Goal: Information Seeking & Learning: Find specific page/section

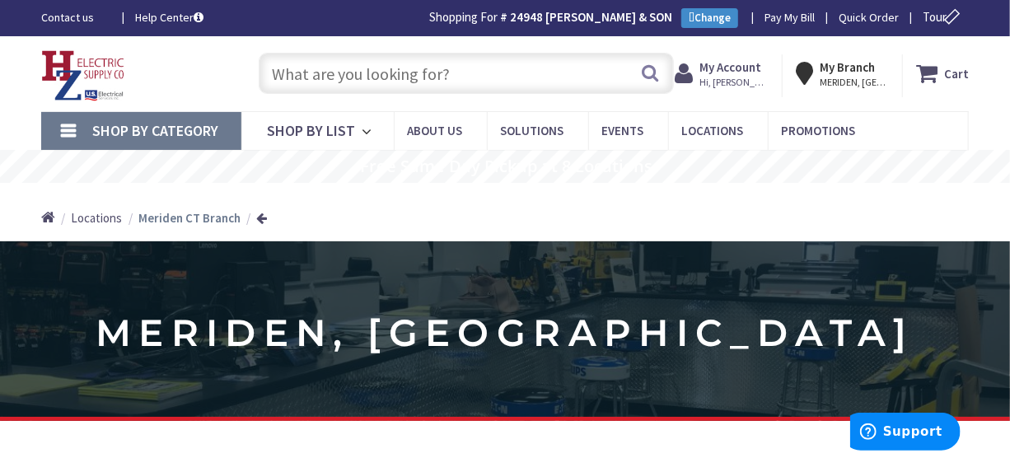
click at [329, 68] on input "text" at bounding box center [466, 73] width 414 height 41
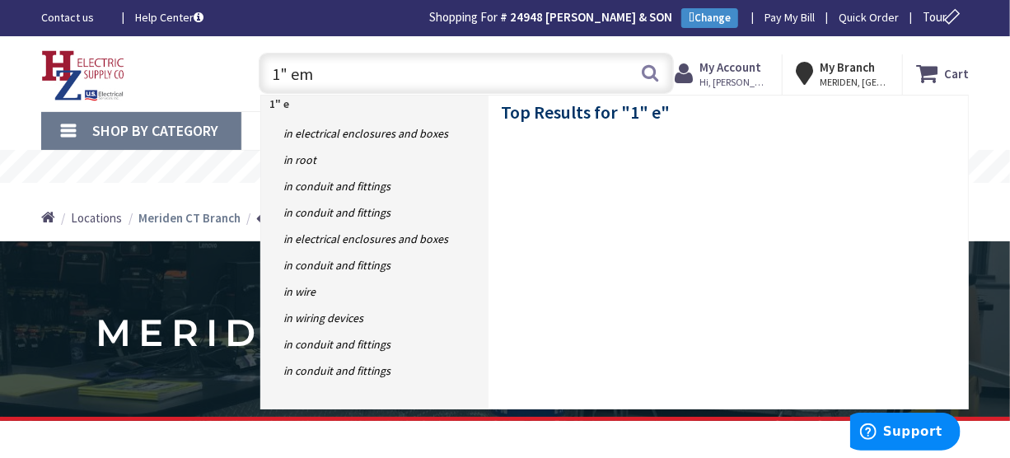
type input "1" emt"
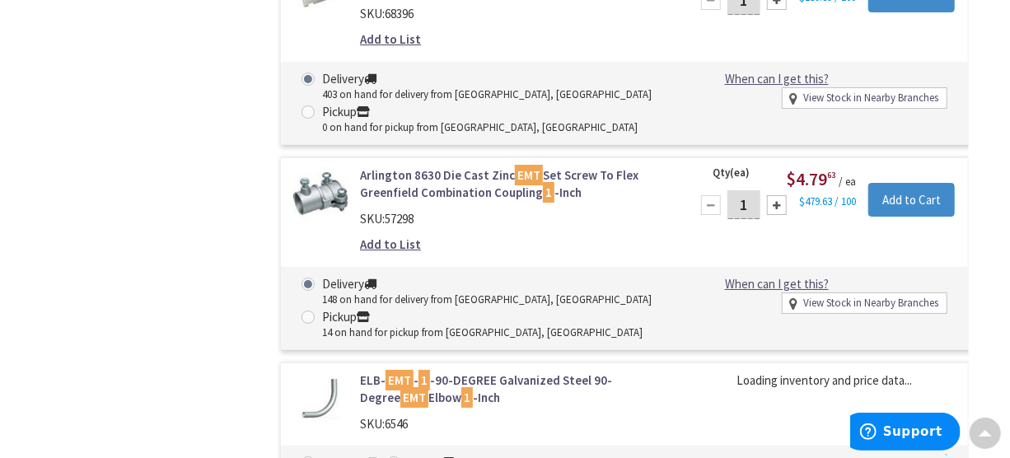
scroll to position [5394, 0]
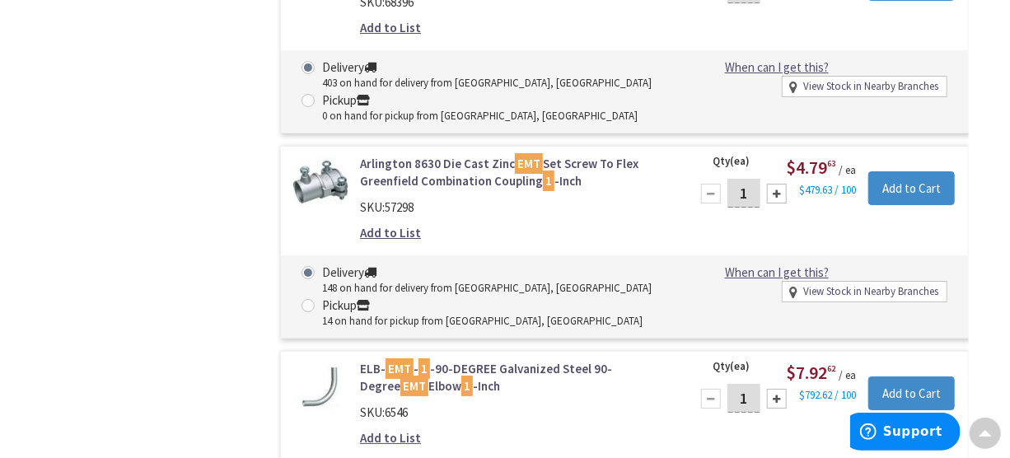
drag, startPoint x: 1001, startPoint y: 16, endPoint x: 1019, endPoint y: 14, distance: 18.3
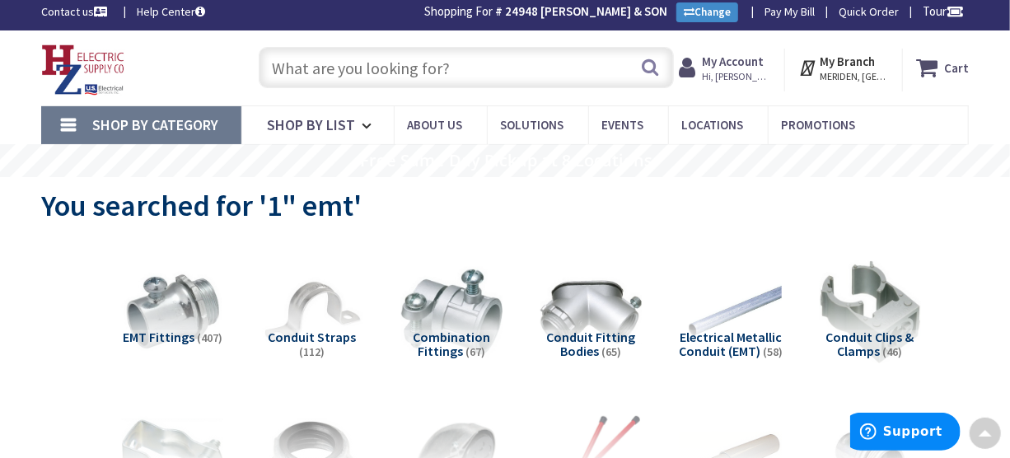
scroll to position [0, 0]
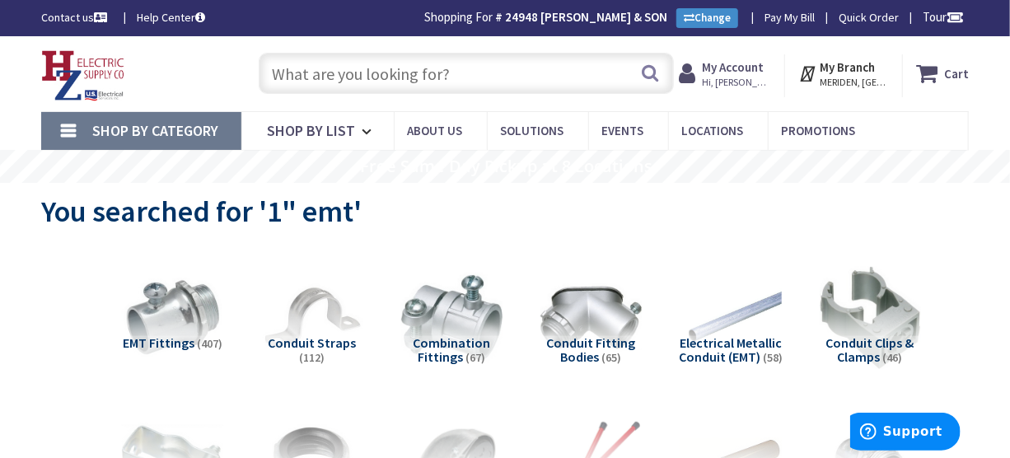
click at [599, 63] on input "text" at bounding box center [466, 73] width 414 height 41
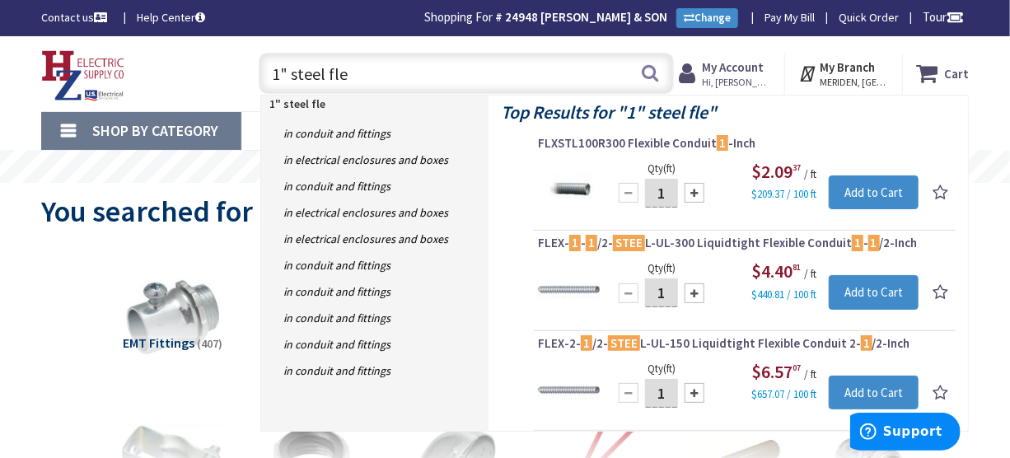
type input "1" steel flex"
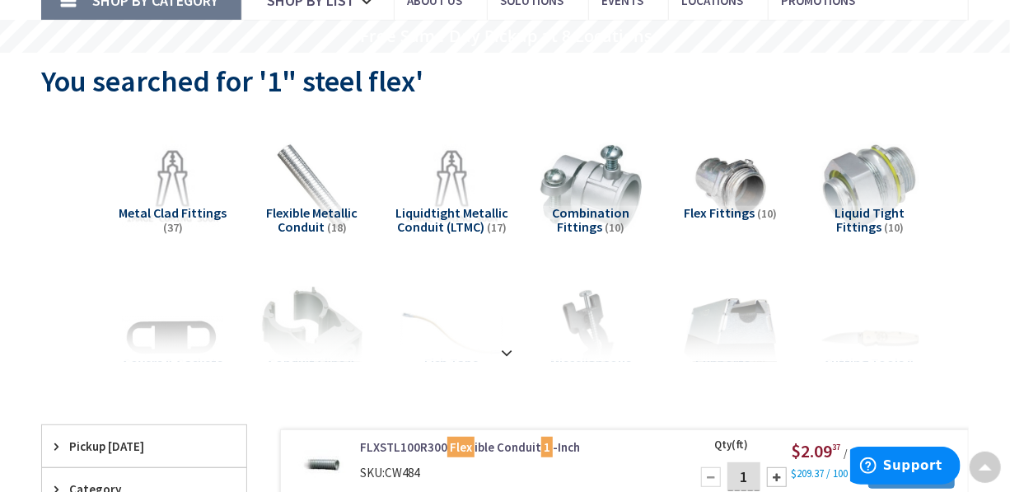
scroll to position [121, 0]
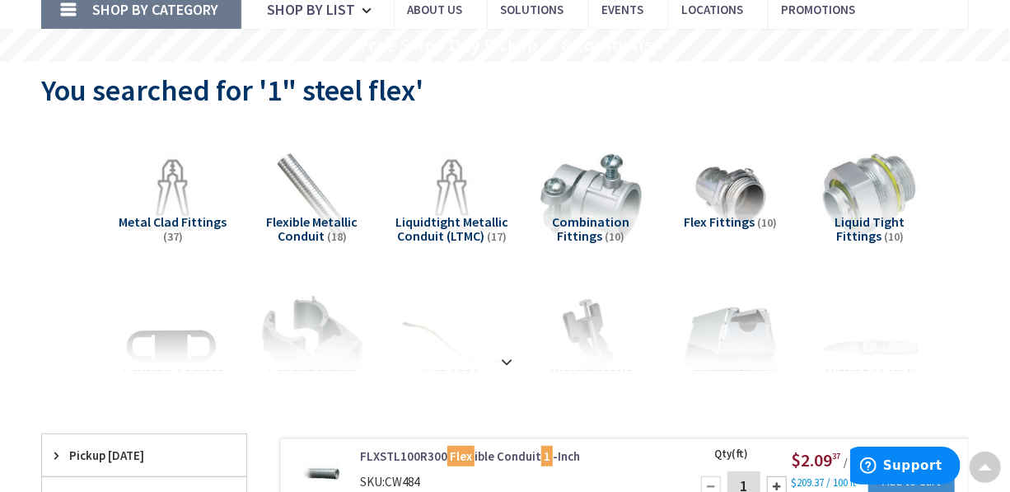
click at [335, 213] on span "Flexible Metallic Conduit" at bounding box center [311, 228] width 91 height 31
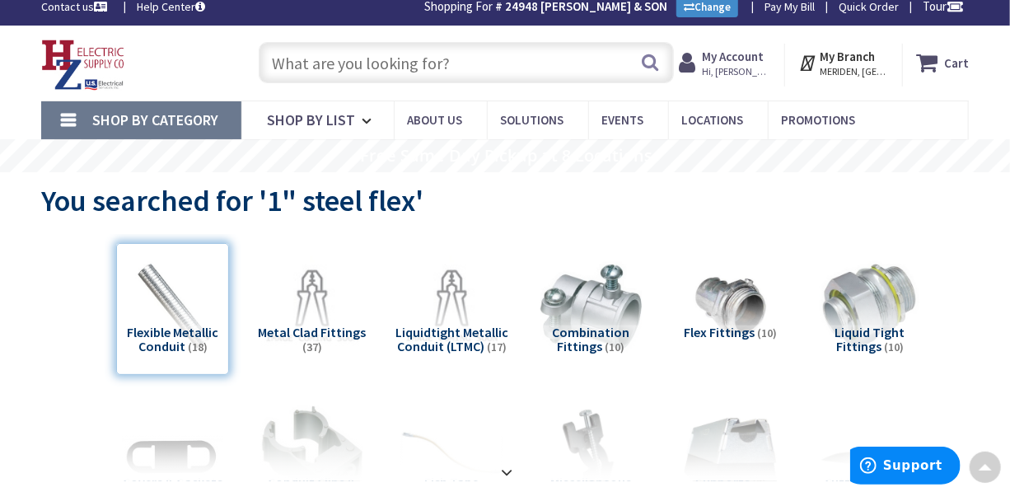
scroll to position [0, 0]
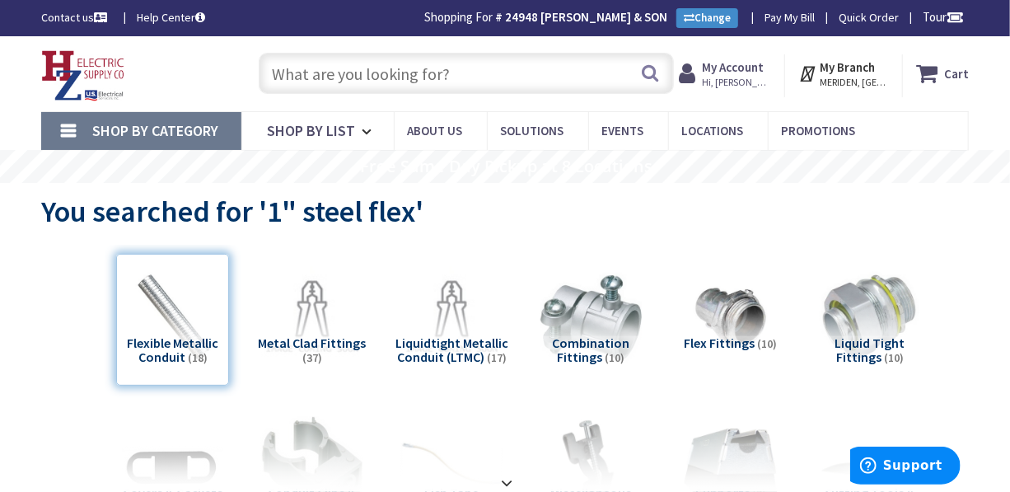
click at [508, 80] on input "text" at bounding box center [466, 73] width 414 height 41
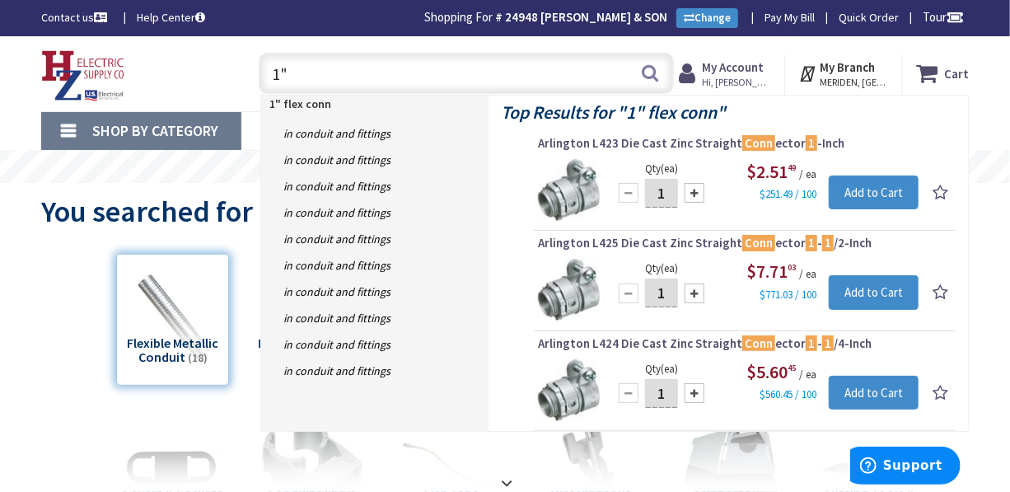
type input "1"
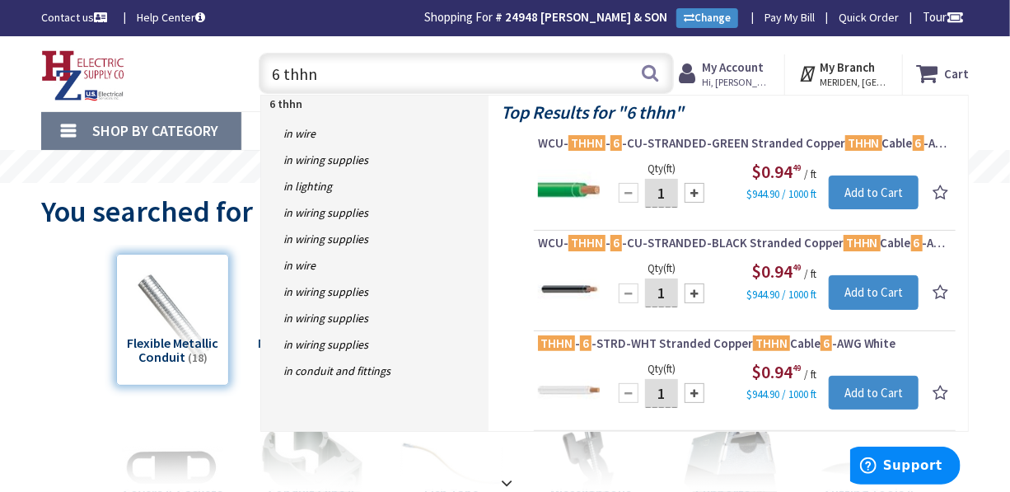
click at [280, 71] on input "6 thhn" at bounding box center [466, 73] width 414 height 41
click at [318, 71] on input "8 thhn" at bounding box center [466, 73] width 414 height 41
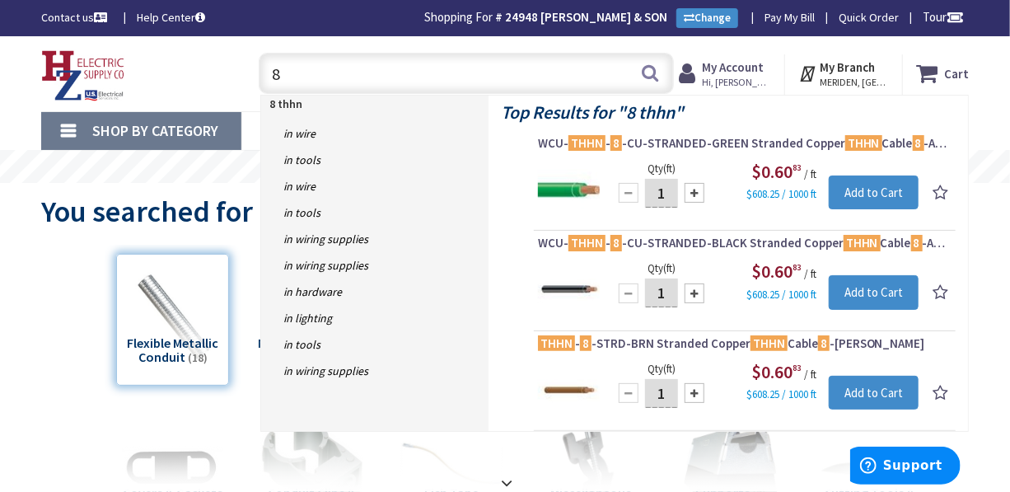
type input "8"
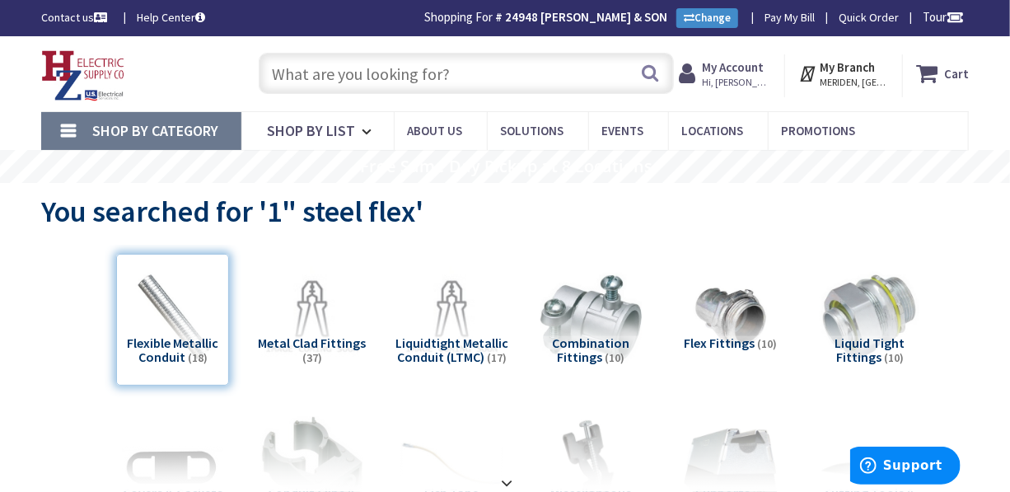
type input "d"
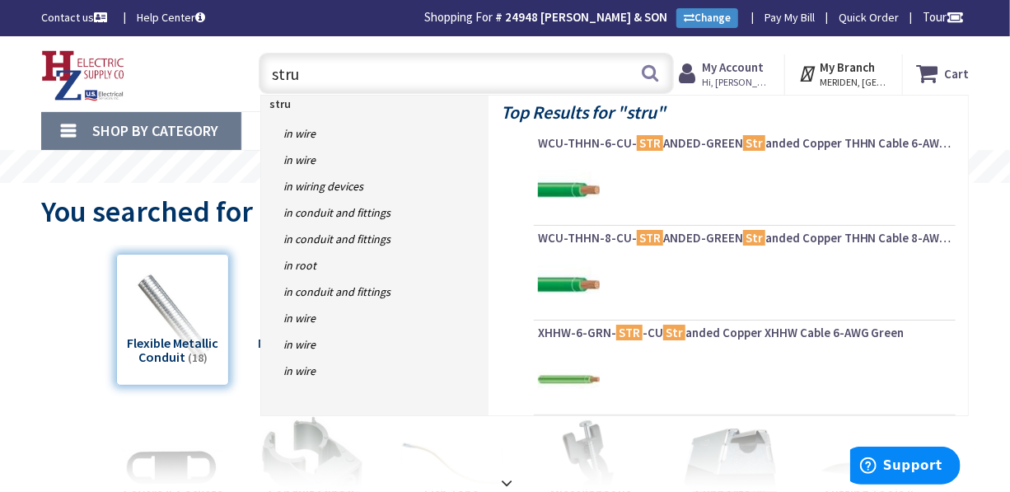
type input "strut"
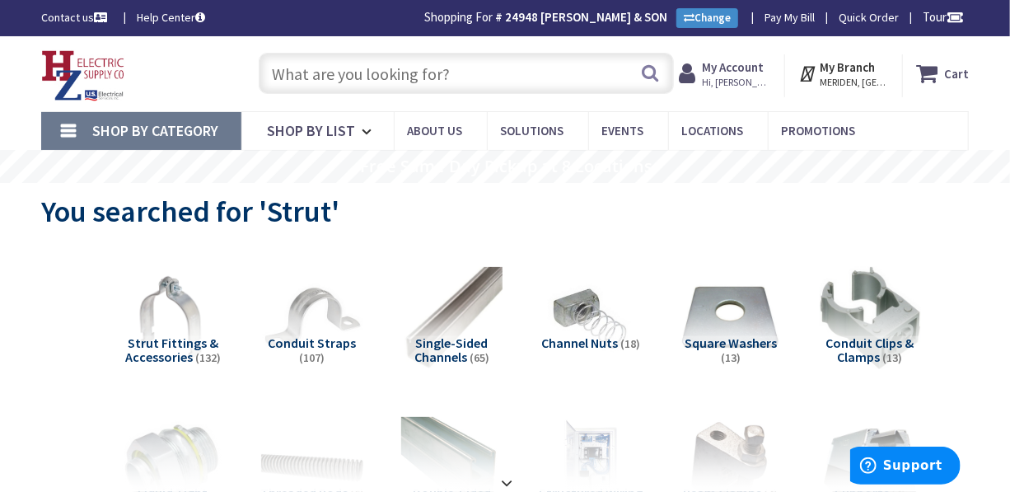
click at [428, 80] on input "text" at bounding box center [466, 73] width 414 height 41
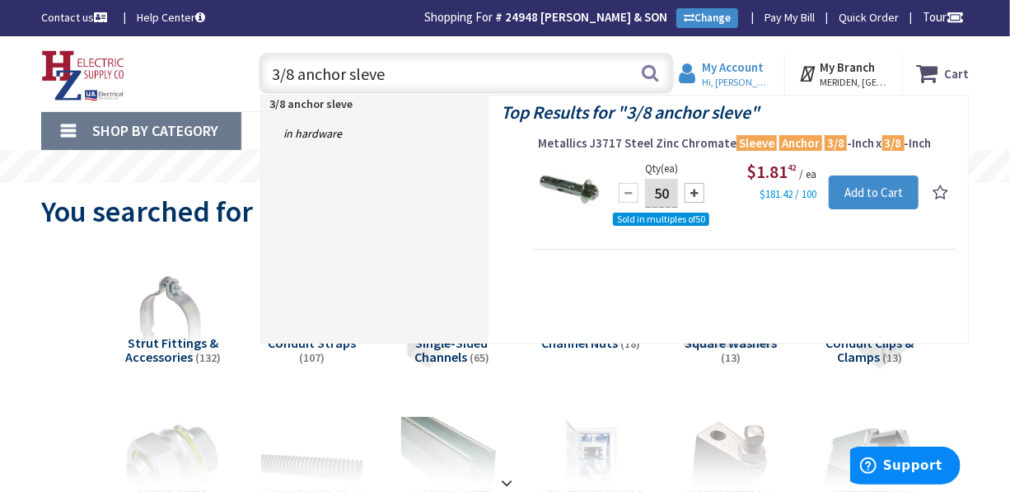
type input "3/8 anchor sleve"
click at [749, 63] on strong "My Account" at bounding box center [733, 67] width 62 height 16
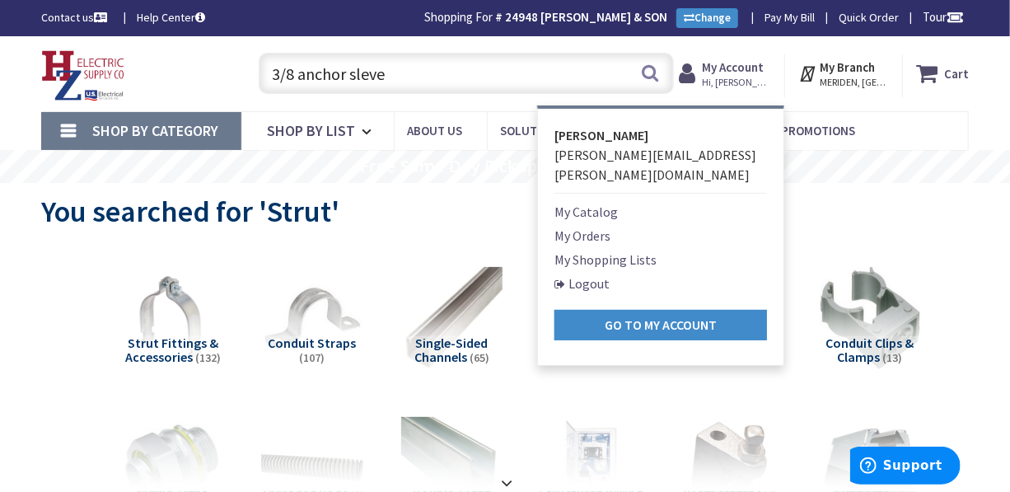
click at [608, 226] on link "My Orders" at bounding box center [583, 236] width 56 height 20
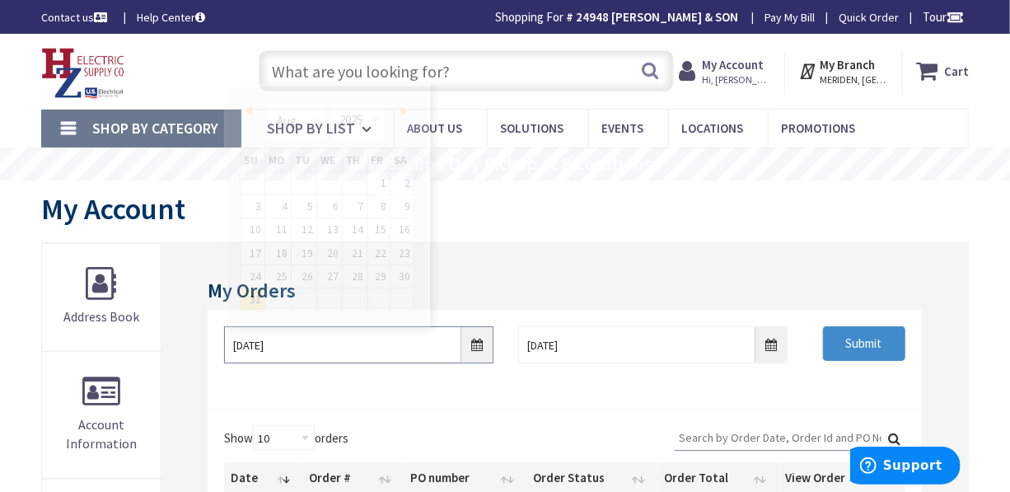
click at [475, 344] on input "8/31/2025" at bounding box center [358, 344] width 269 height 37
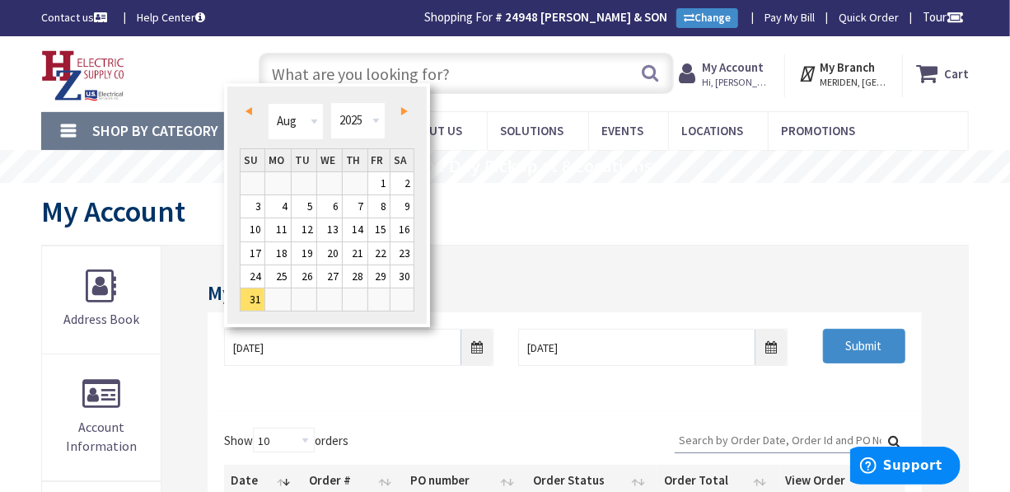
click at [248, 112] on span "Prev" at bounding box center [249, 111] width 7 height 8
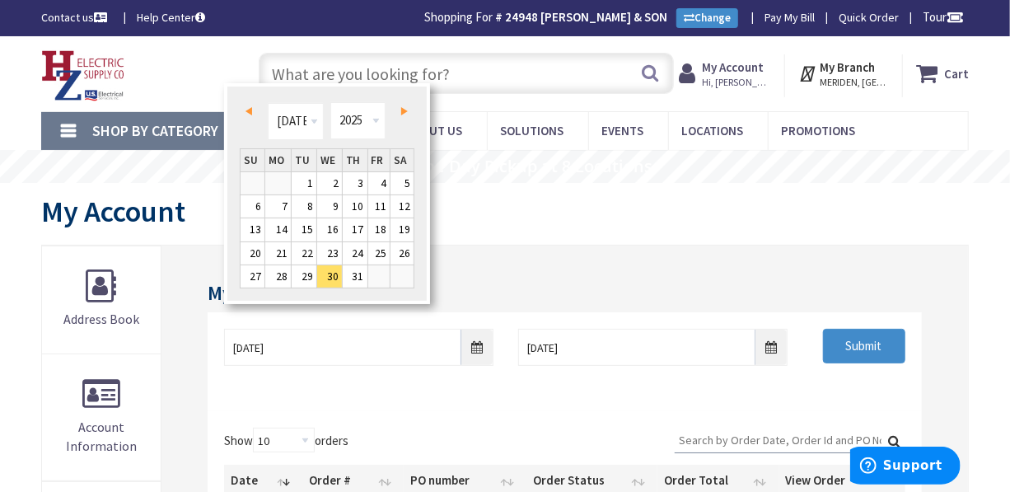
click at [248, 112] on span "Prev" at bounding box center [249, 111] width 7 height 8
click at [354, 223] on link "15" at bounding box center [355, 229] width 25 height 22
type input "05/15/2025"
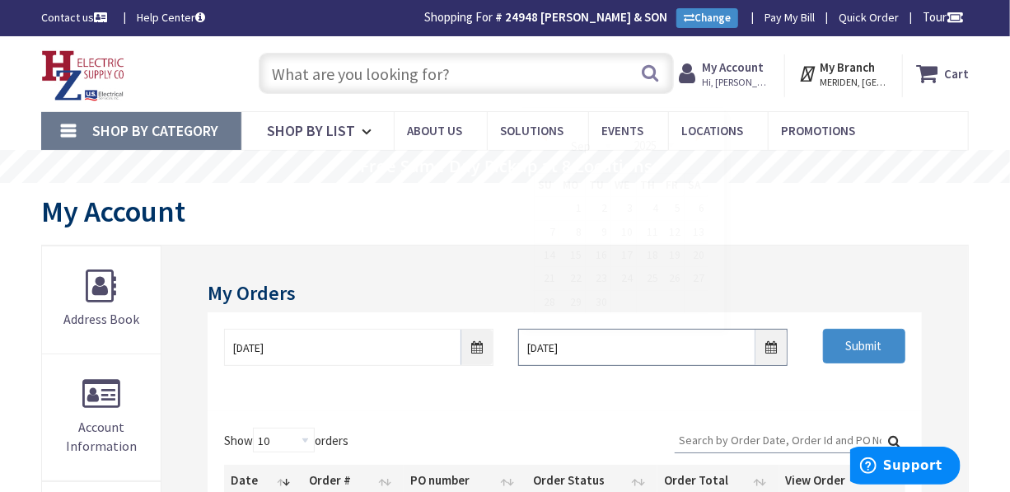
click at [767, 352] on input "9/7/2025" at bounding box center [652, 347] width 269 height 37
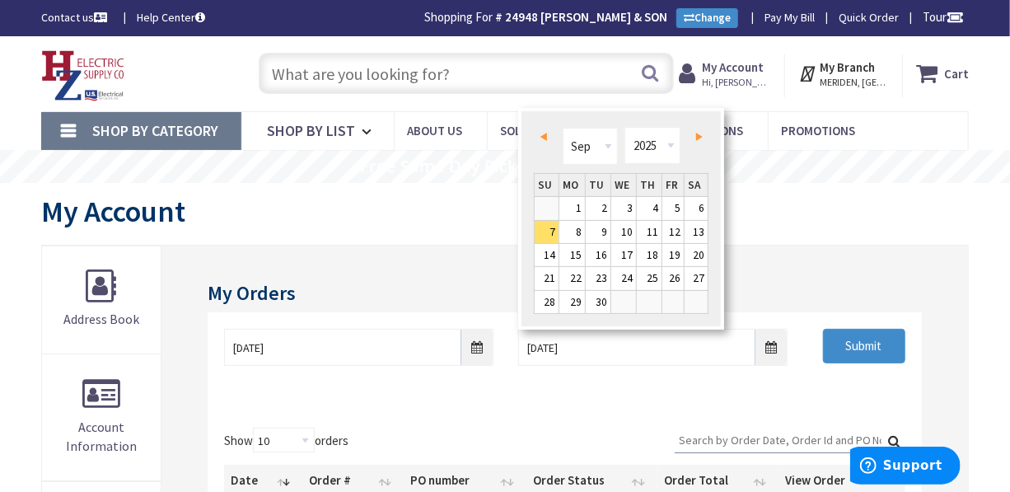
click at [546, 134] on link "Prev" at bounding box center [547, 136] width 22 height 22
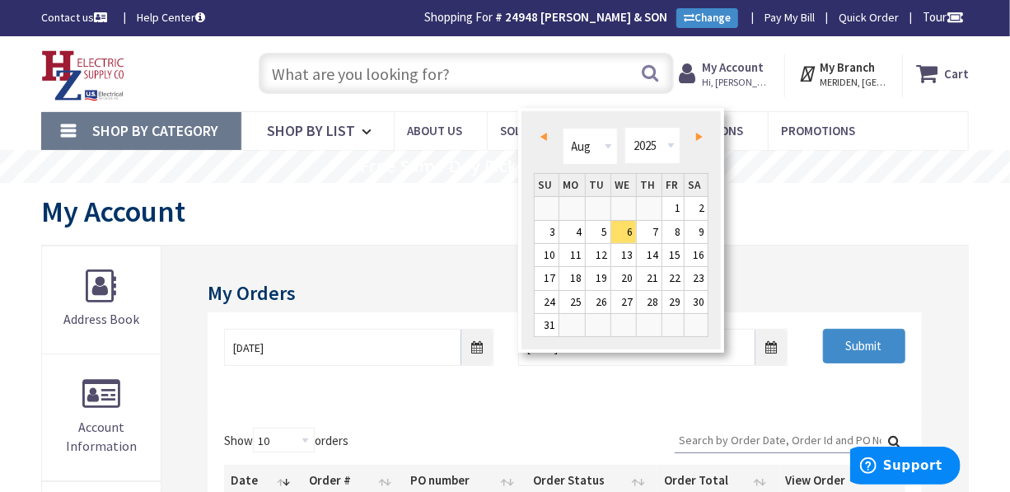
click at [546, 134] on link "Prev" at bounding box center [547, 136] width 22 height 22
type input "07/05/2025"
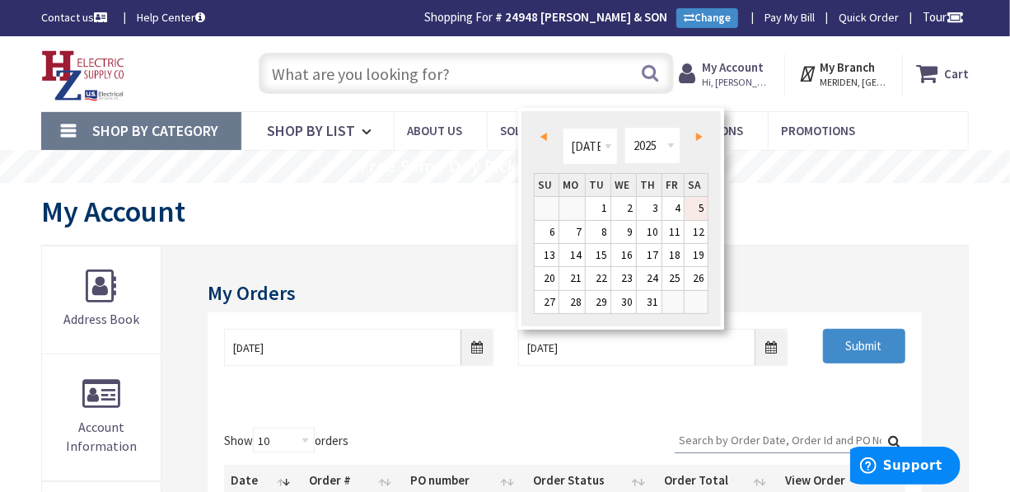
click at [703, 208] on link "5" at bounding box center [696, 208] width 23 height 22
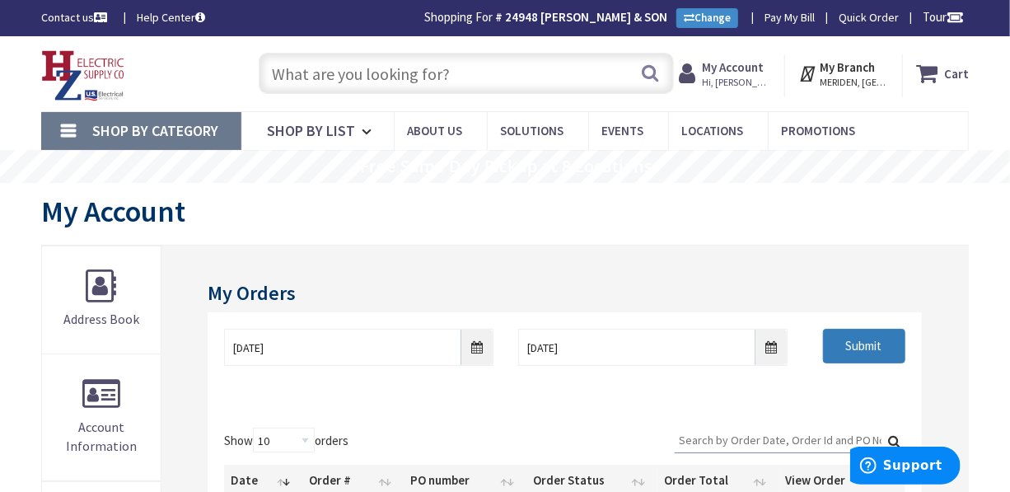
click at [842, 353] on input "Submit" at bounding box center [864, 346] width 82 height 35
click at [861, 339] on input "Submit" at bounding box center [864, 346] width 82 height 35
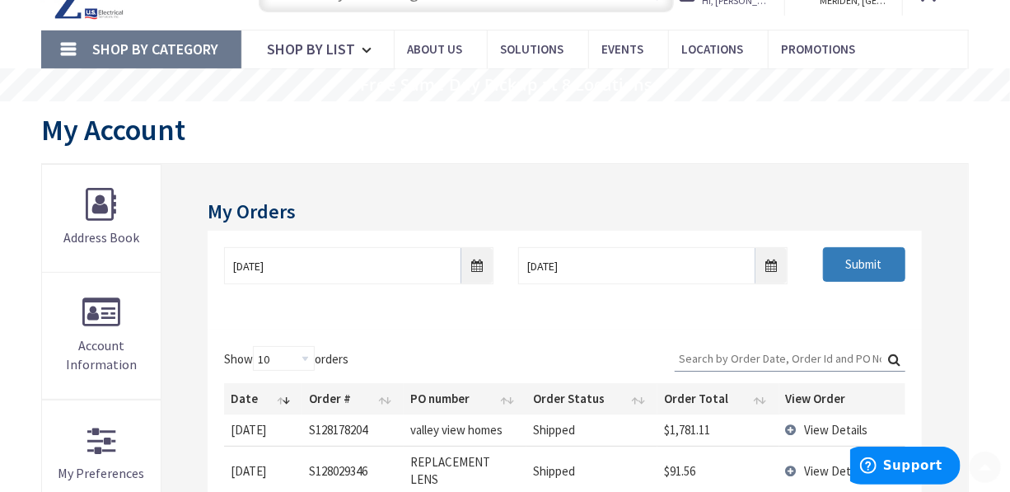
scroll to position [180, 0]
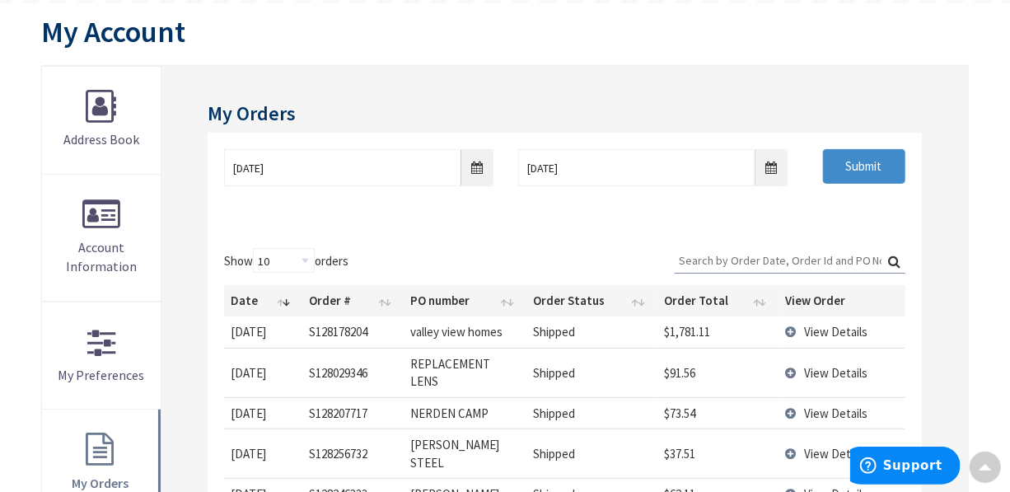
click at [764, 260] on input "Search:" at bounding box center [790, 260] width 231 height 25
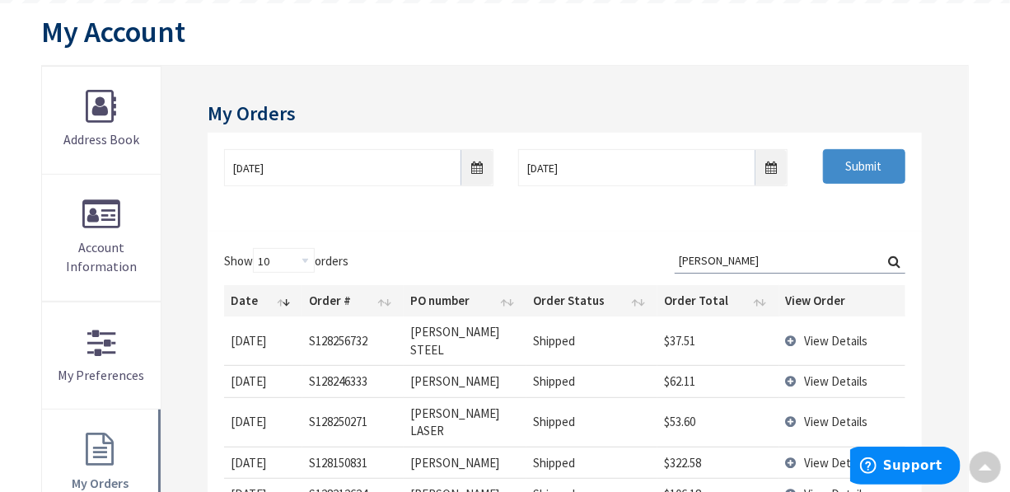
type input "logan"
click at [892, 258] on label "Search: logan" at bounding box center [790, 261] width 231 height 26
click at [892, 258] on input "logan" at bounding box center [790, 260] width 231 height 25
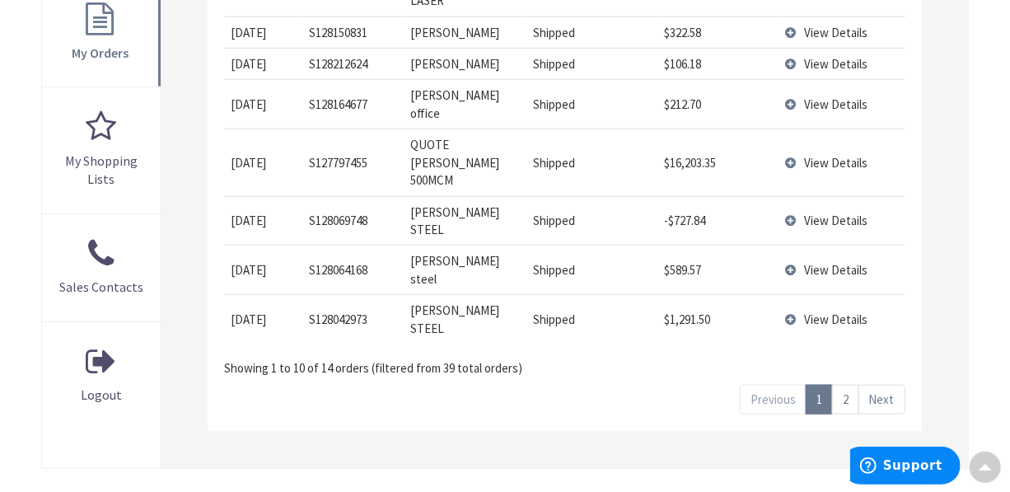
click at [847, 385] on link "2" at bounding box center [845, 399] width 27 height 29
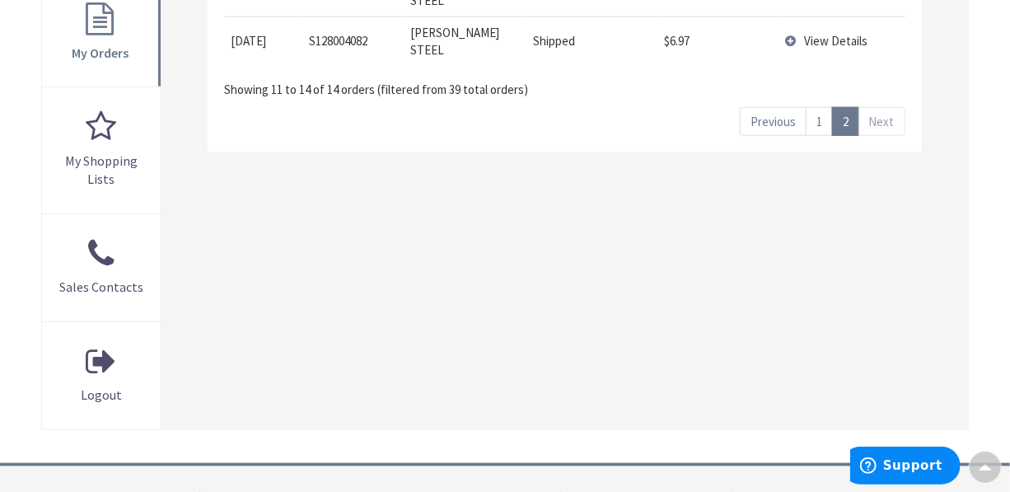
click at [831, 33] on span "View Details" at bounding box center [836, 41] width 63 height 16
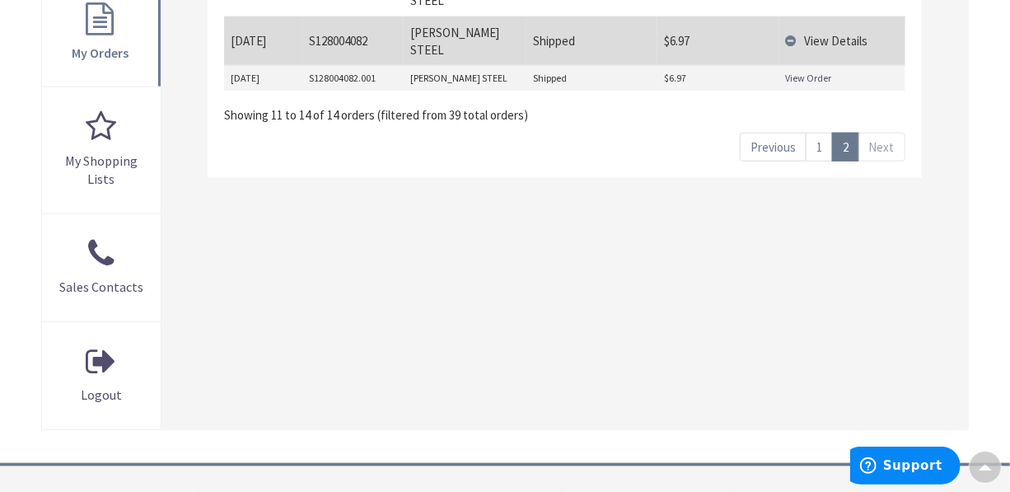
click at [828, 71] on link "View Order" at bounding box center [808, 78] width 46 height 14
click at [815, 133] on link "1" at bounding box center [819, 147] width 27 height 29
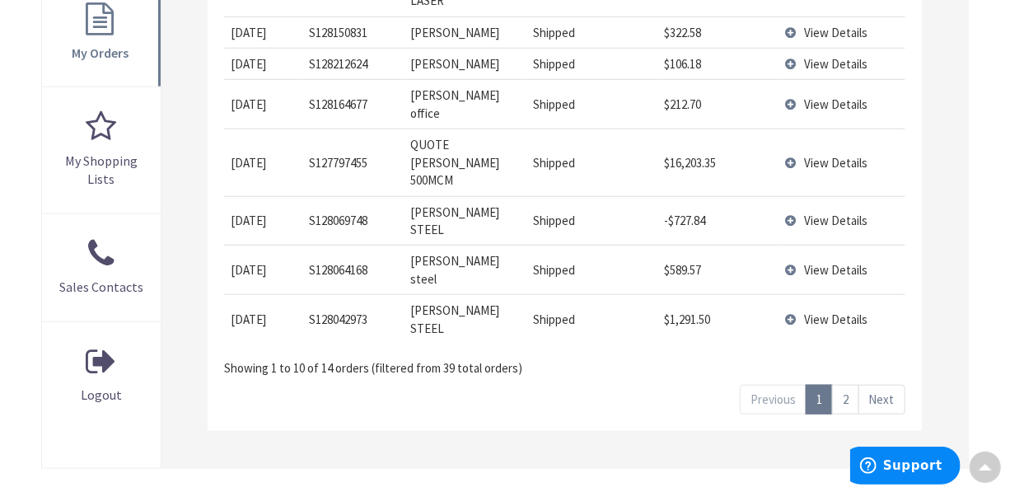
click at [817, 311] on span "View Details" at bounding box center [836, 319] width 63 height 16
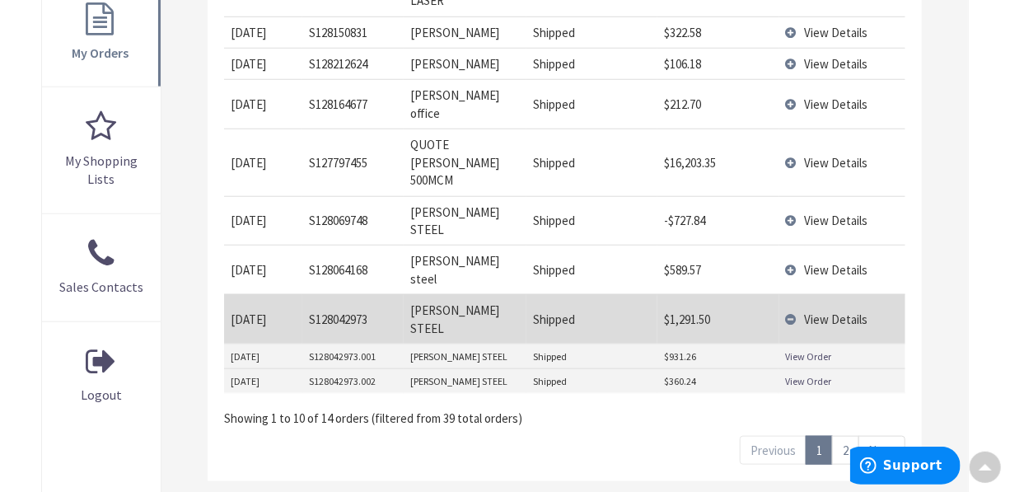
click at [812, 349] on link "View Order" at bounding box center [808, 356] width 46 height 14
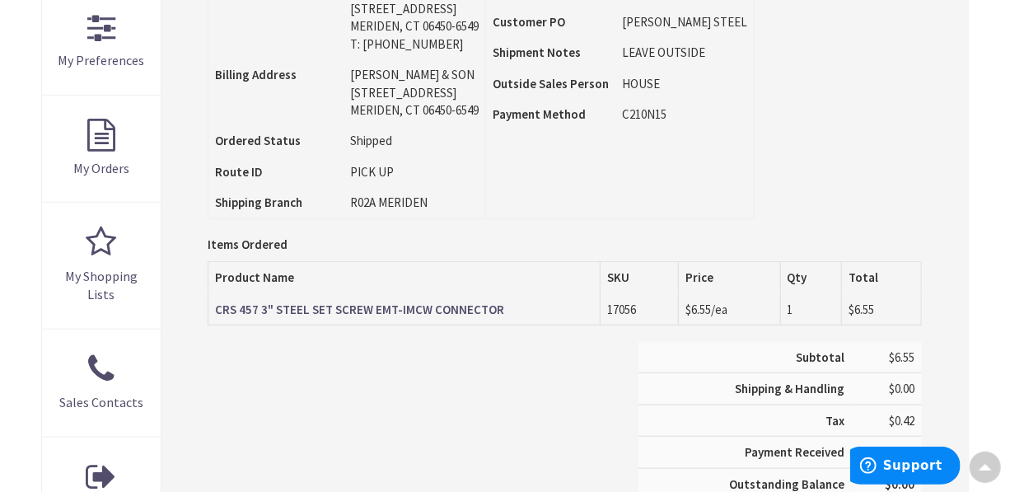
scroll to position [541, 0]
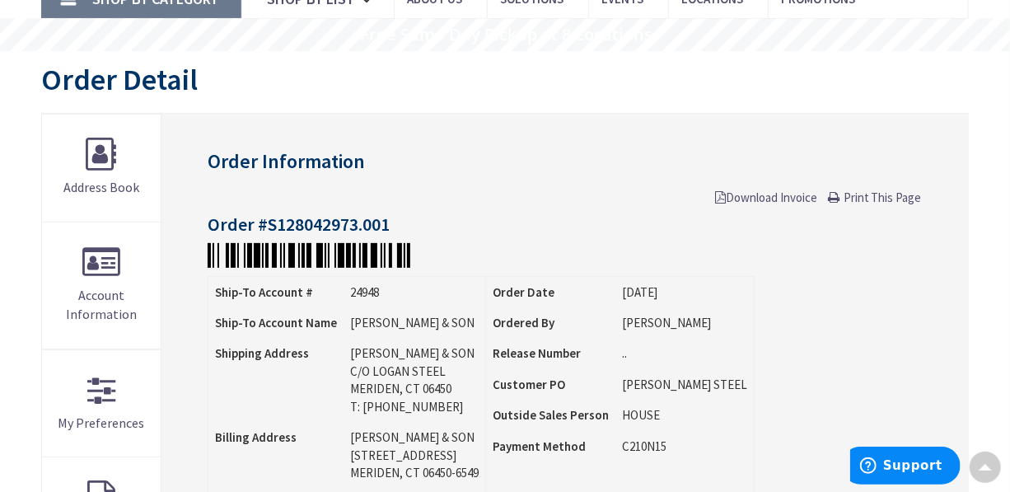
scroll to position [122, 0]
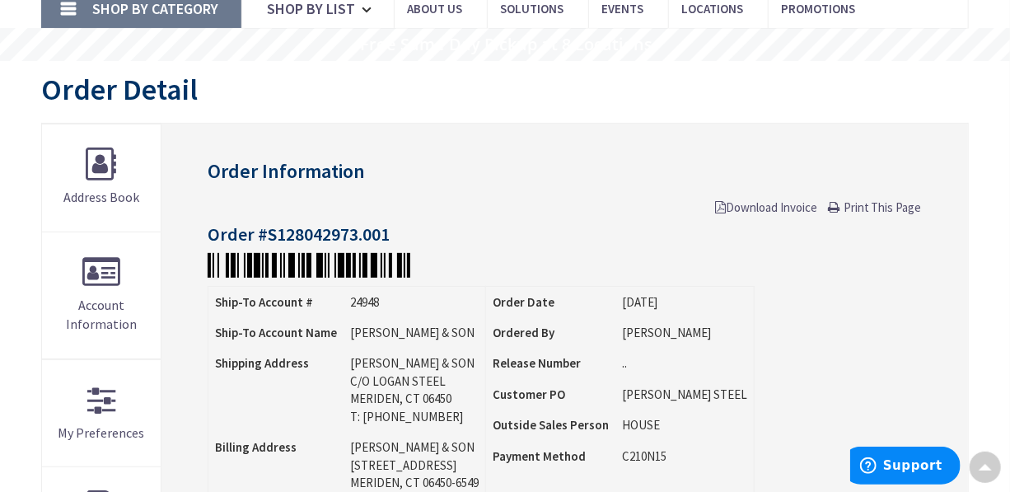
click at [856, 205] on span "Print This Page" at bounding box center [883, 207] width 78 height 16
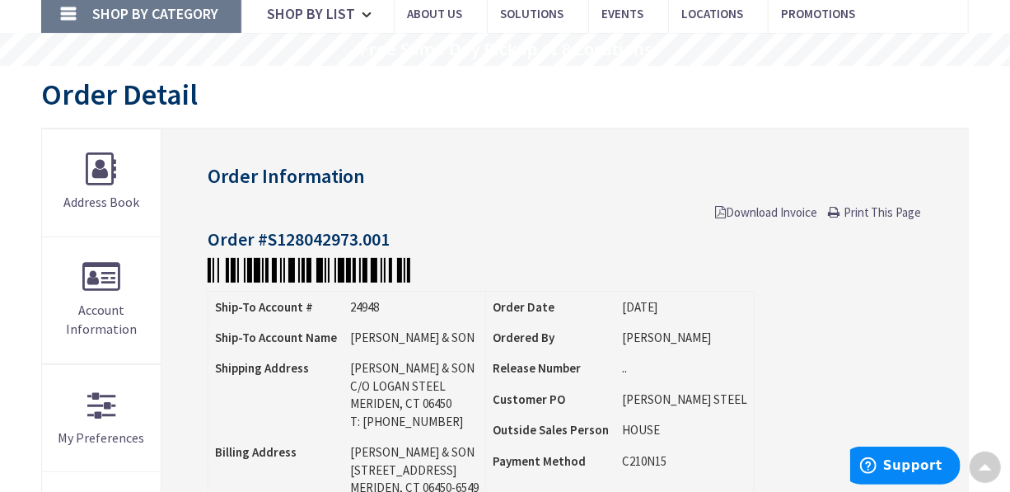
scroll to position [0, 0]
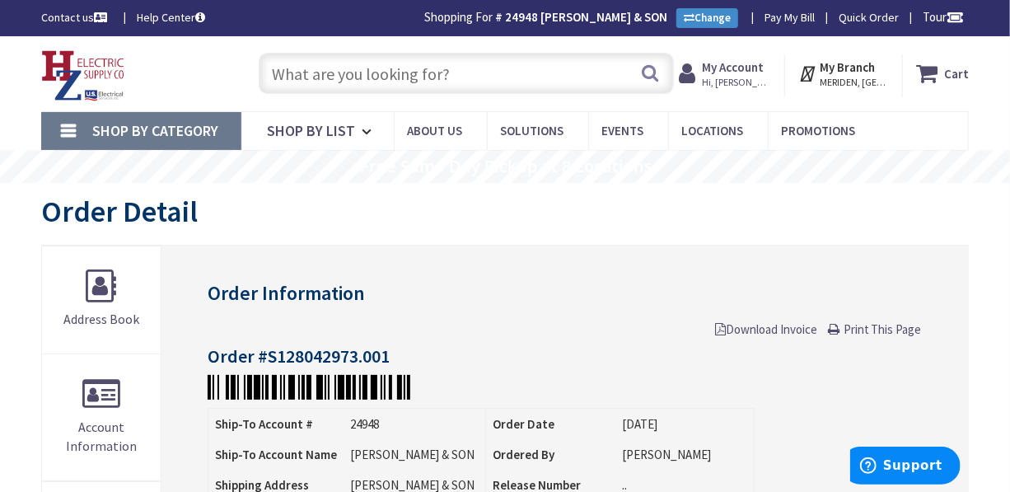
click at [601, 71] on input "text" at bounding box center [466, 73] width 414 height 41
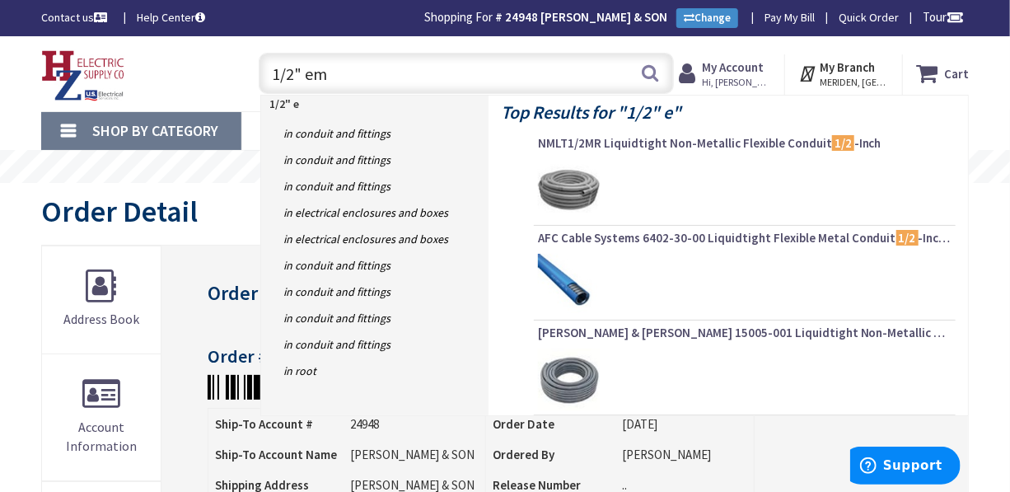
type input "1/2" emt"
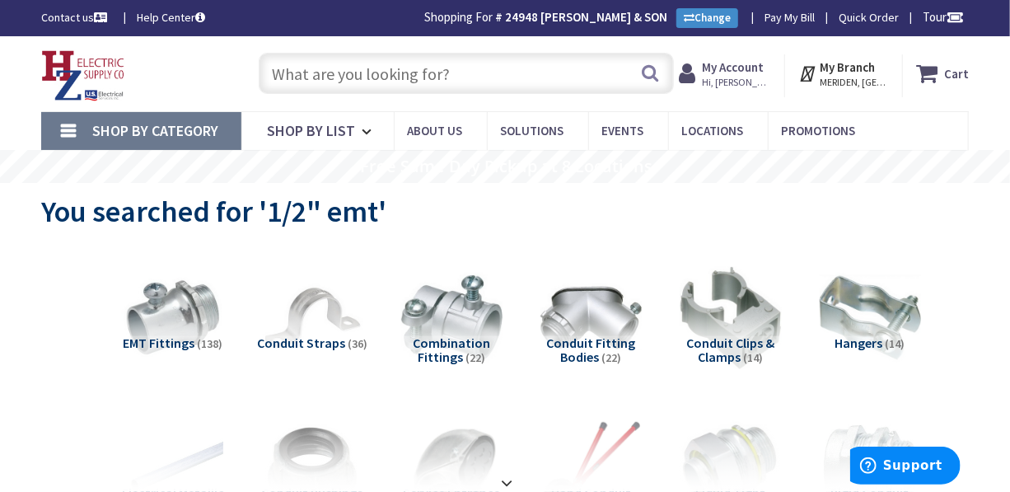
click at [601, 72] on input "text" at bounding box center [466, 73] width 414 height 41
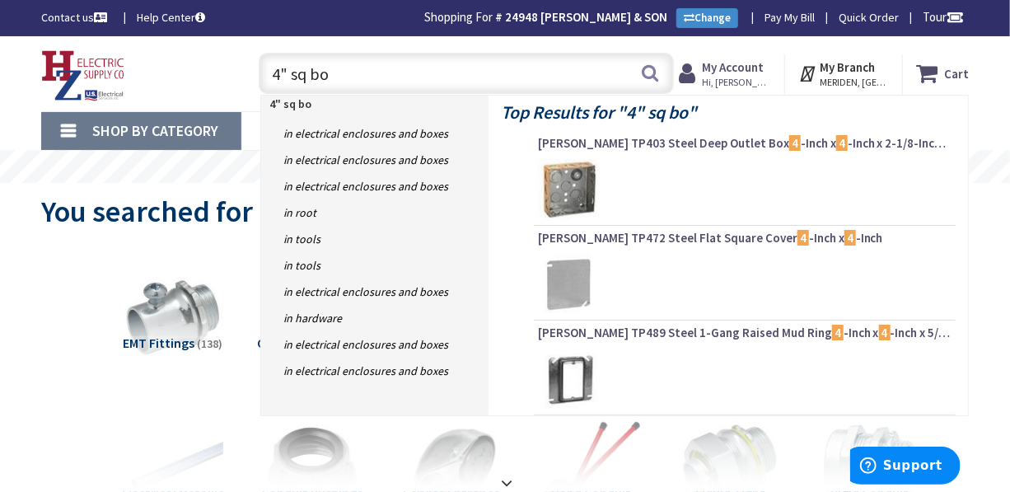
type input "4" sq box"
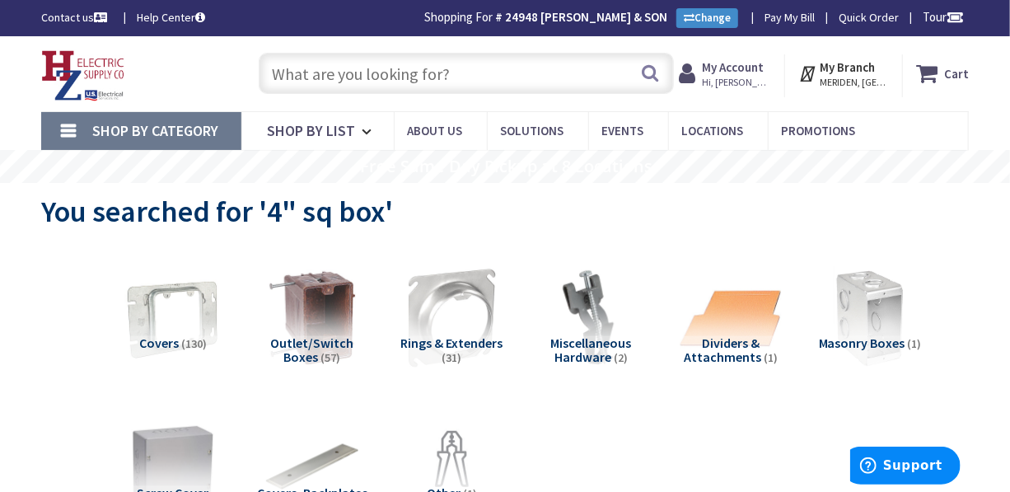
click at [611, 72] on input "text" at bounding box center [466, 73] width 414 height 41
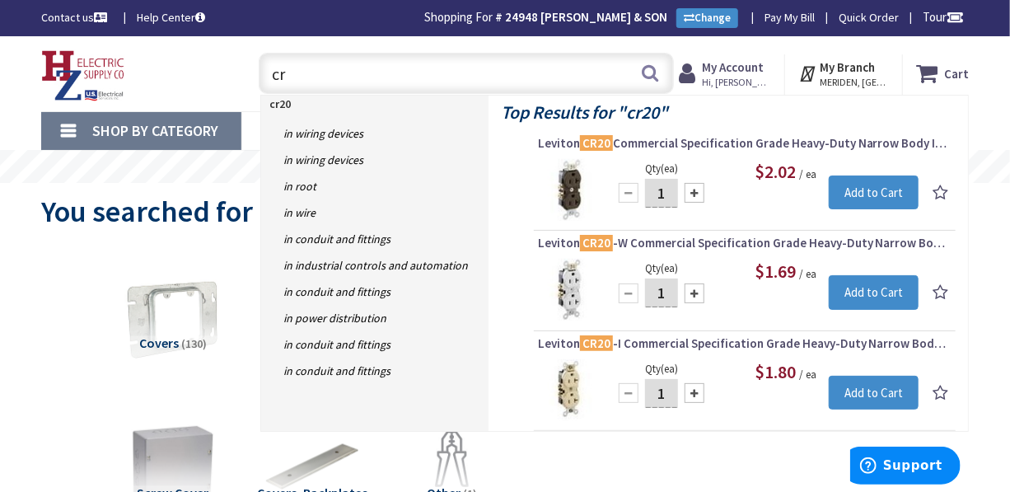
type input "c"
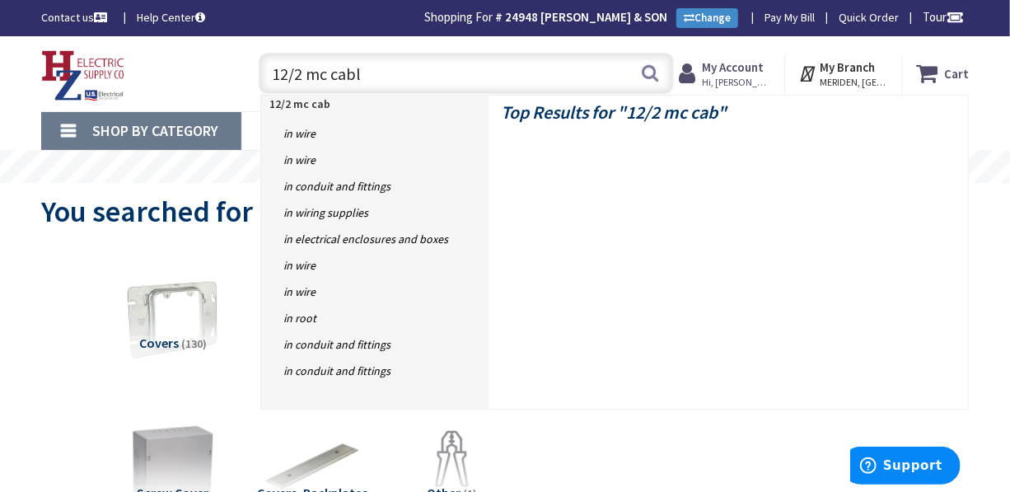
type input "12/2 mc cable"
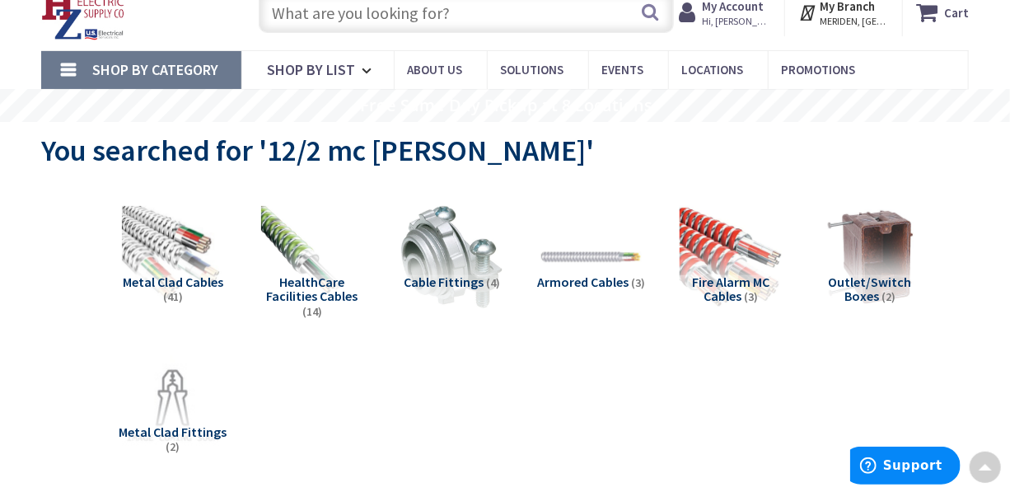
scroll to position [32, 0]
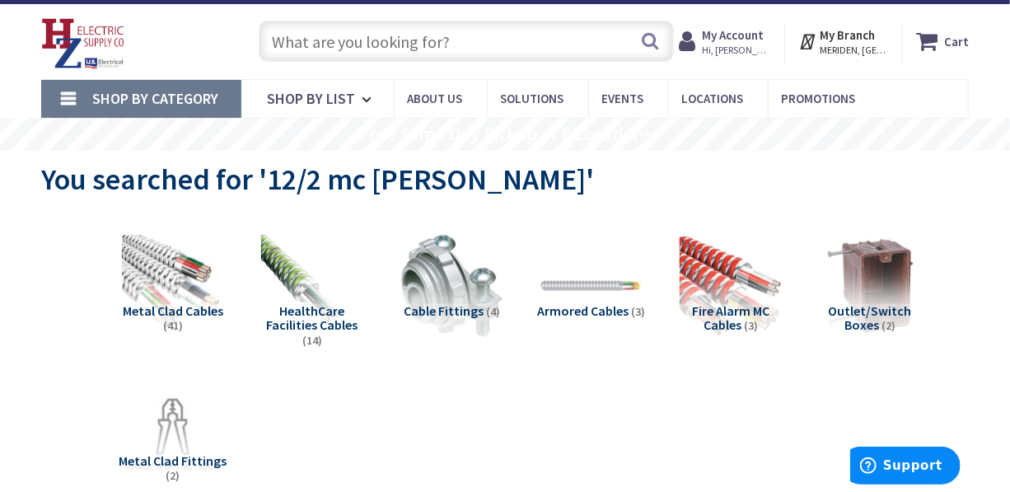
click at [412, 46] on input "text" at bounding box center [466, 41] width 414 height 41
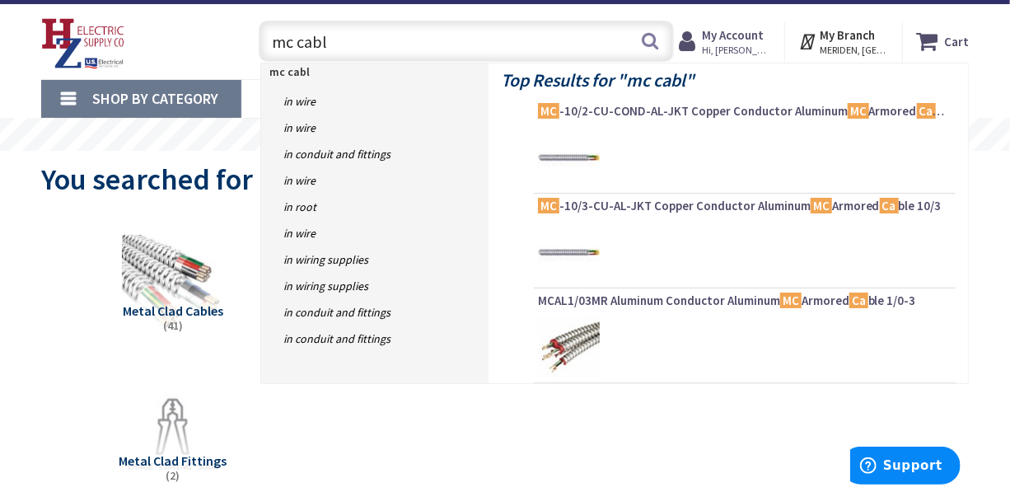
type input "mc cable"
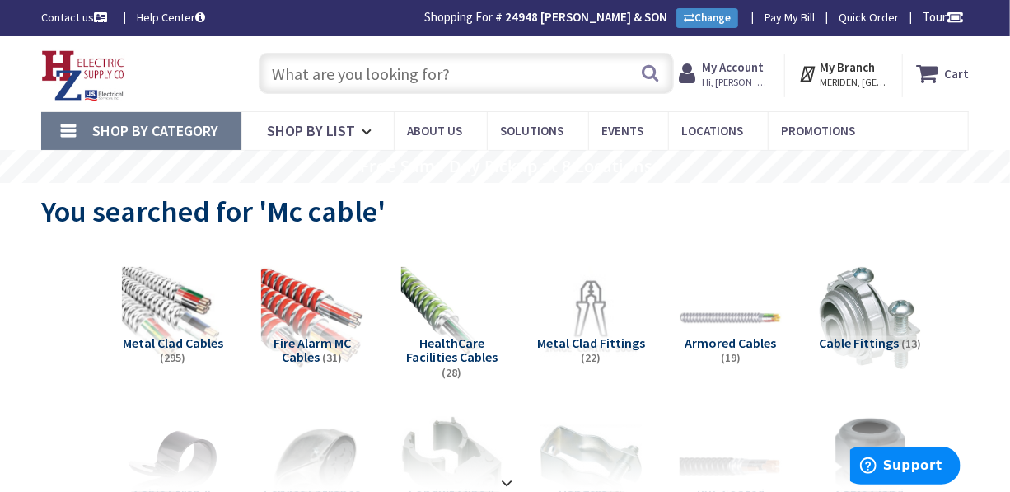
click at [358, 68] on input "text" at bounding box center [466, 73] width 414 height 41
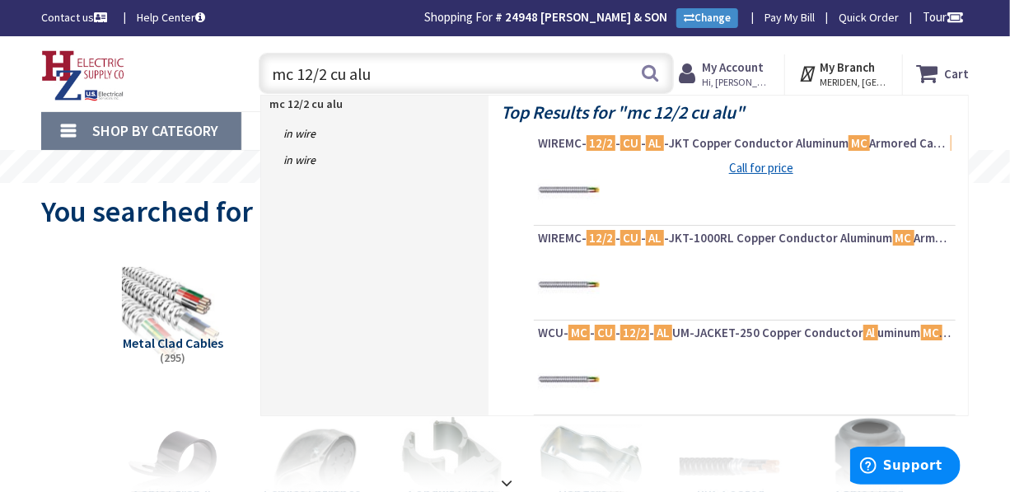
type input "mc 12/2 cu alum"
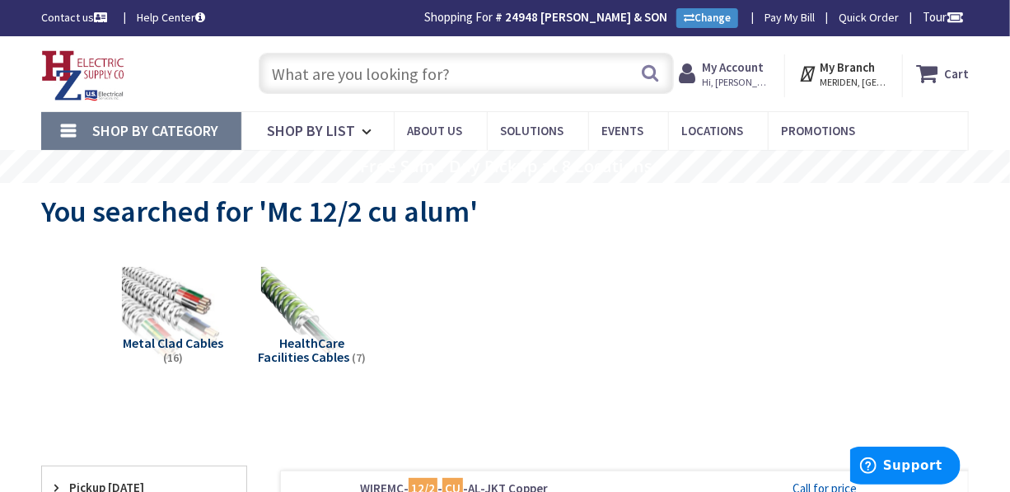
click at [308, 66] on input "text" at bounding box center [466, 73] width 414 height 41
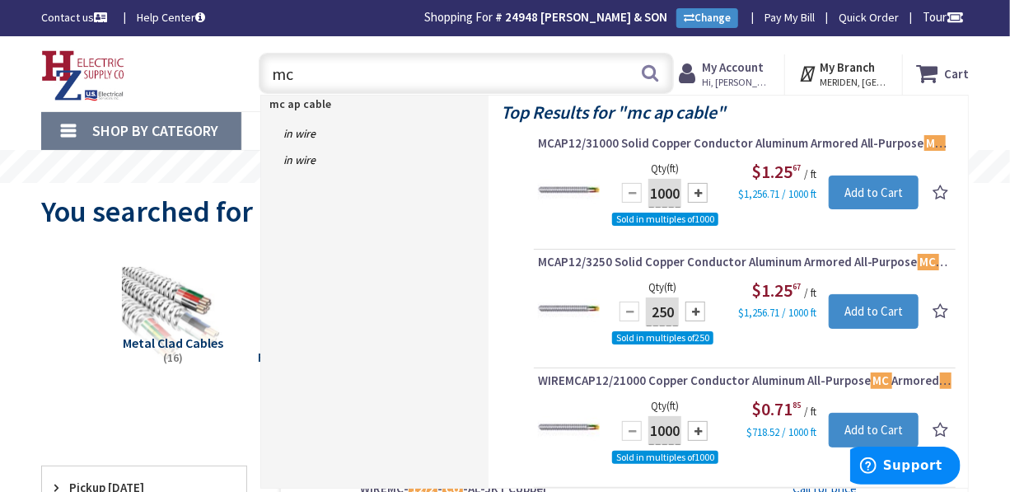
type input "m"
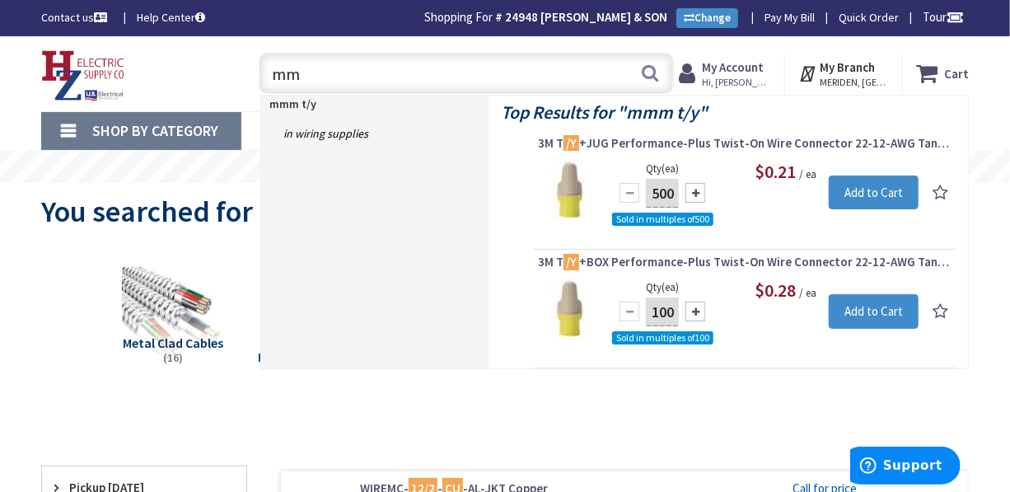
type input "m"
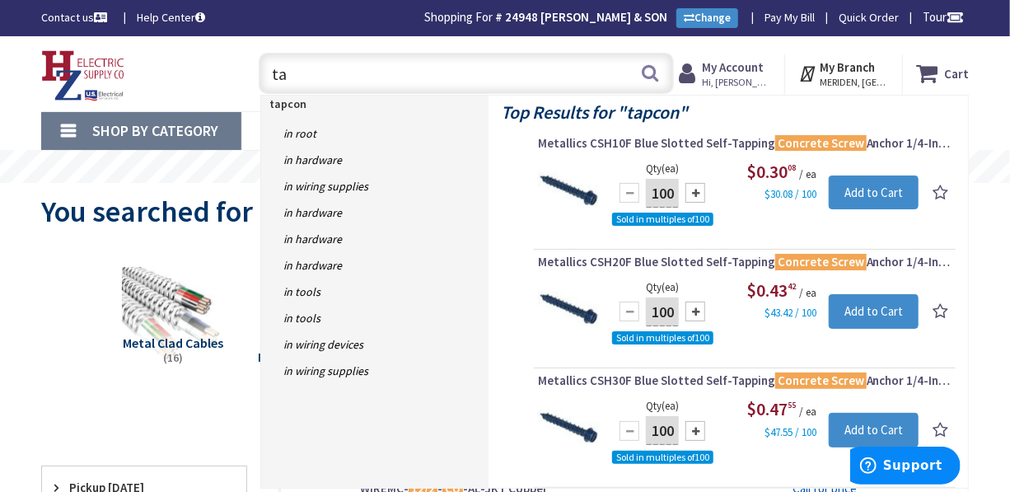
type input "t"
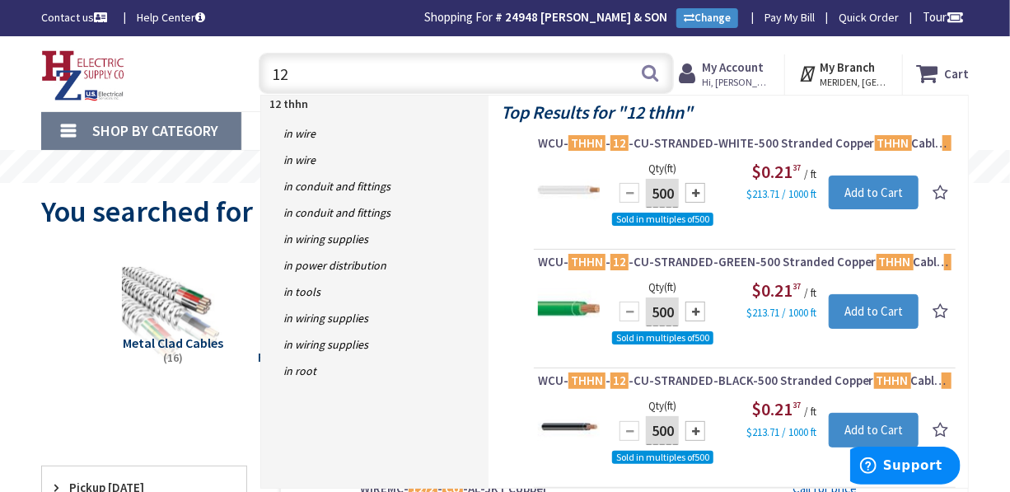
type input "1"
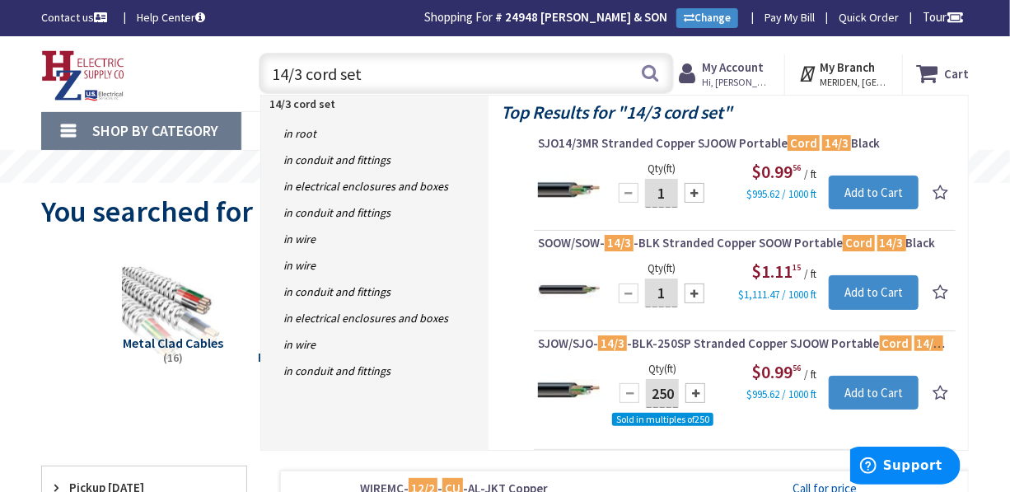
click at [302, 74] on input "14/3 cord set" at bounding box center [466, 73] width 414 height 41
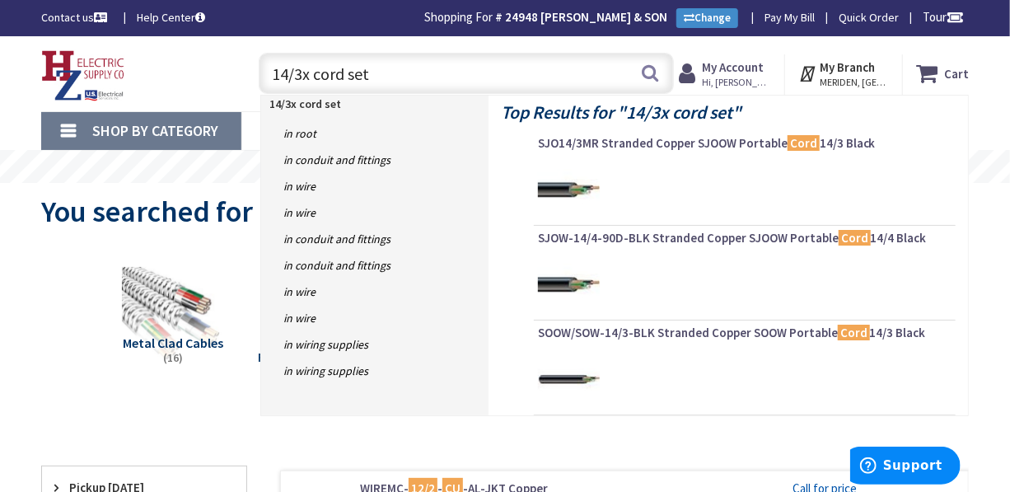
type input "14/3x6 cord set"
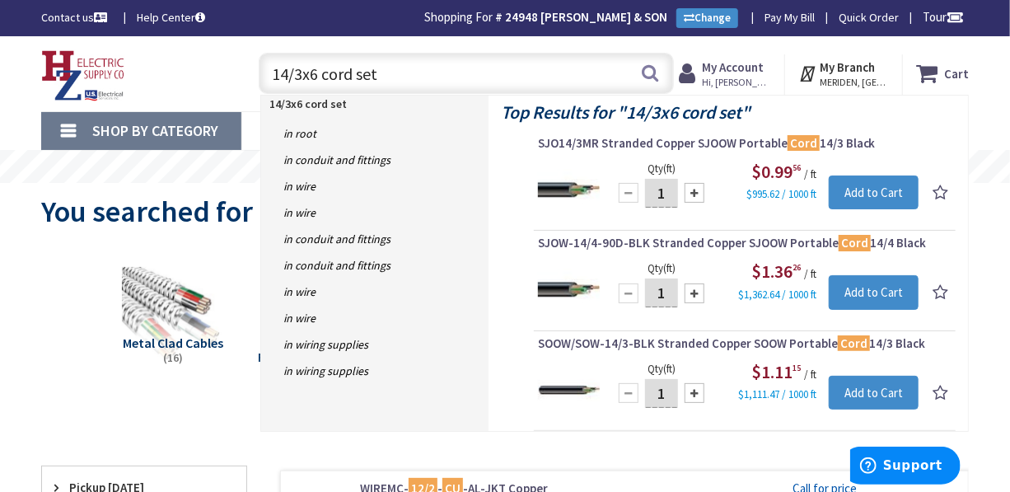
click at [377, 71] on input "14/3x6 cord set" at bounding box center [466, 73] width 414 height 41
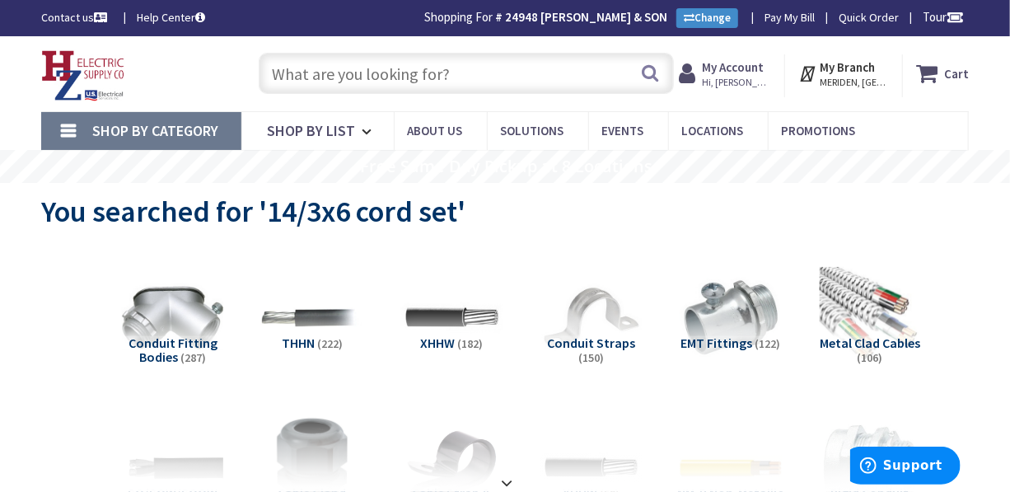
click at [461, 68] on input "text" at bounding box center [466, 73] width 414 height 41
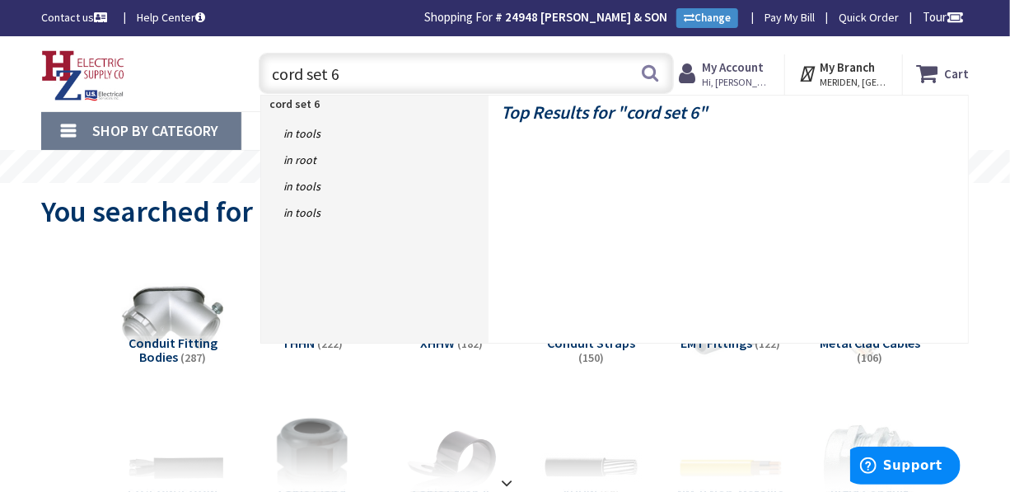
type input "cord set 6'"
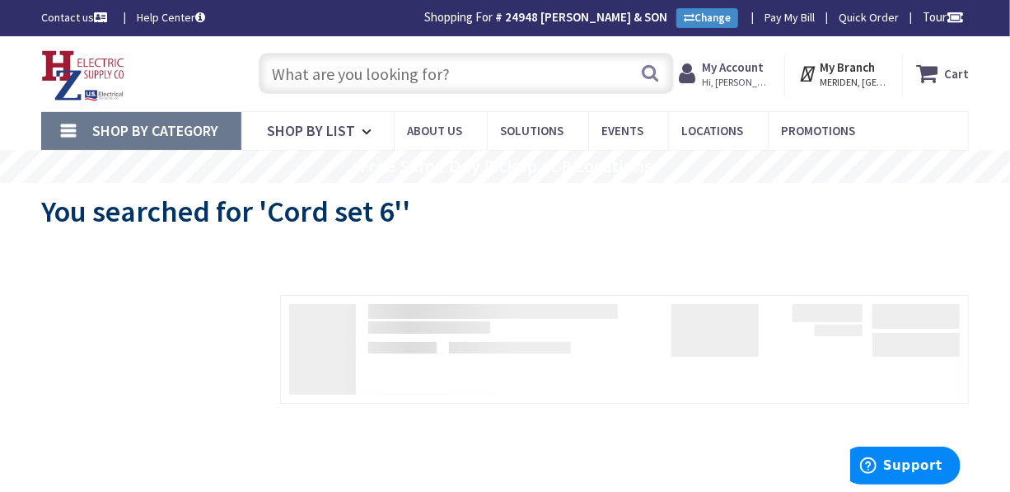
click at [461, 68] on input "text" at bounding box center [466, 73] width 414 height 41
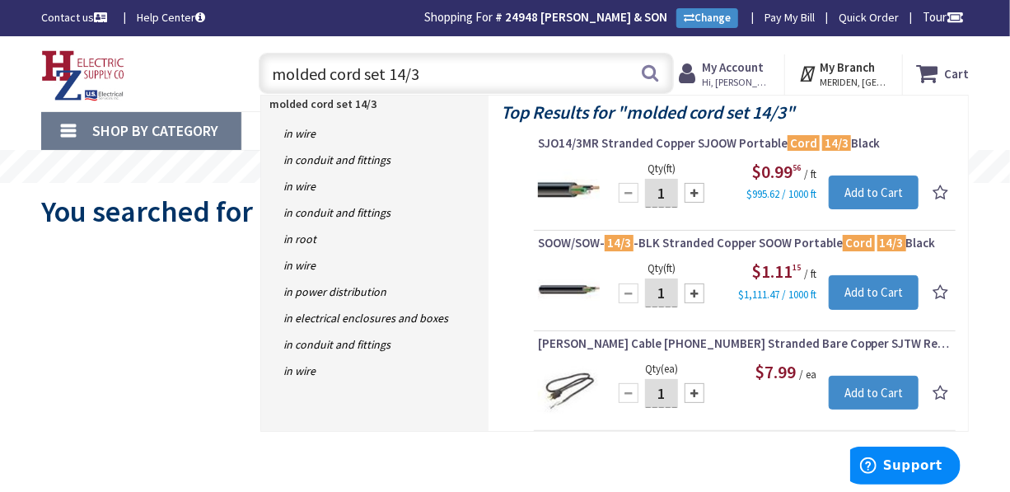
click at [461, 68] on input "molded cord set 14/3" at bounding box center [466, 73] width 414 height 41
type input "m"
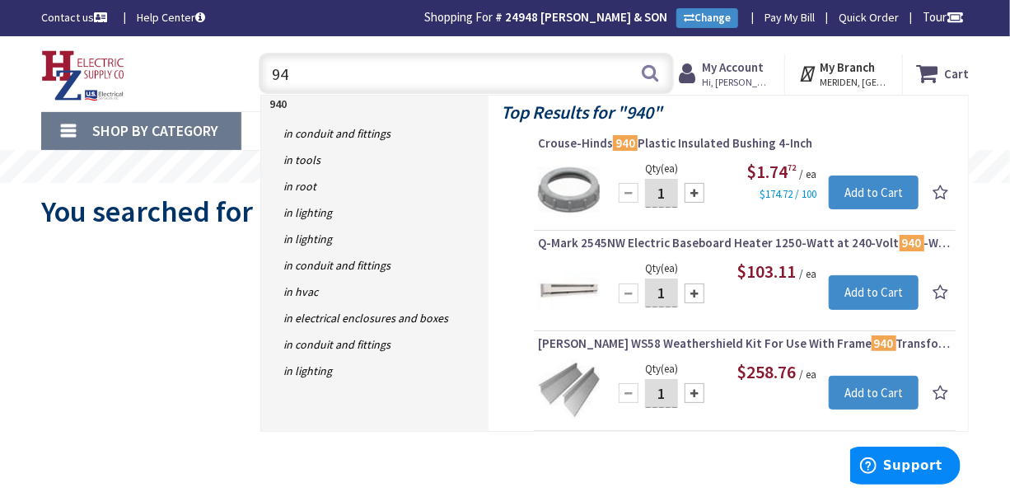
type input "9"
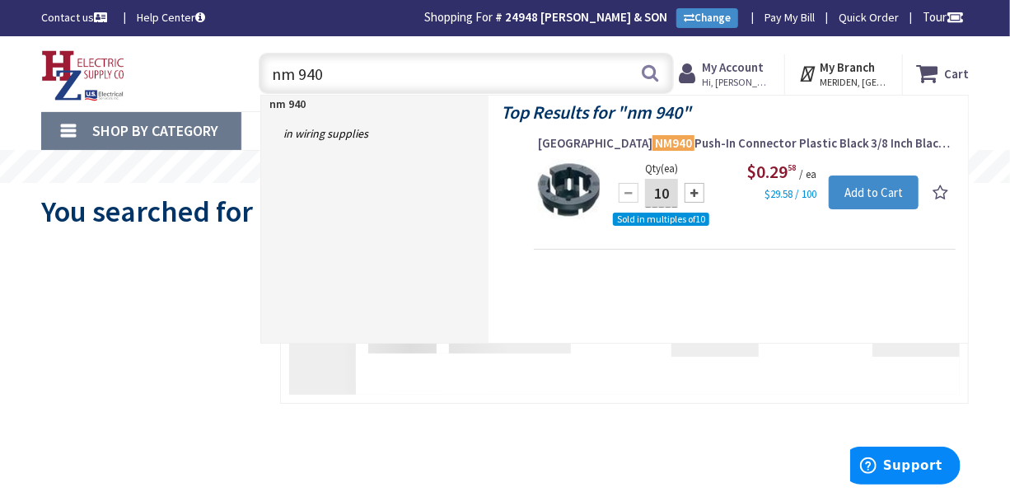
type input "nm 940"
